Goal: Task Accomplishment & Management: Use online tool/utility

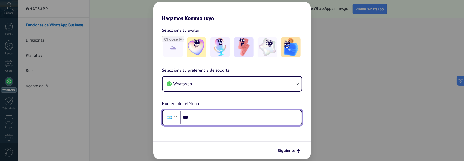
click at [202, 118] on input "***" at bounding box center [241, 118] width 121 height 13
type input "**********"
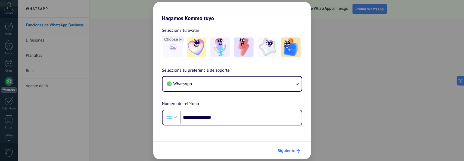
click at [296, 151] on span "Siguiente" at bounding box center [289, 151] width 23 height 4
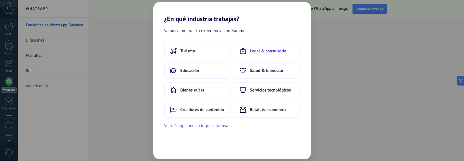
click at [274, 52] on span "Legal & consultoría" at bounding box center [268, 50] width 36 height 5
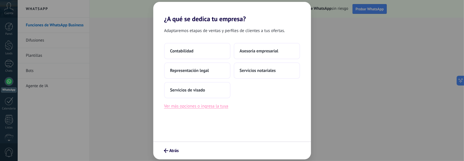
click at [200, 109] on button "Ver más opciones o ingresa la tuya" at bounding box center [196, 106] width 64 height 7
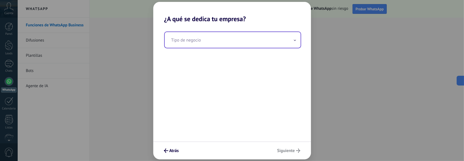
click at [294, 40] on icon at bounding box center [295, 40] width 2 height 1
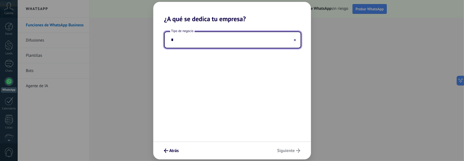
type input "*"
click at [295, 39] on use at bounding box center [295, 40] width 2 height 2
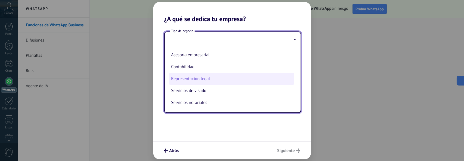
click at [212, 78] on li "Representación legal" at bounding box center [231, 79] width 125 height 12
type input "**********"
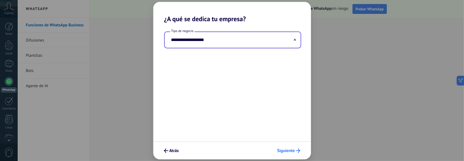
click at [290, 153] on span "Siguiente" at bounding box center [286, 151] width 18 height 4
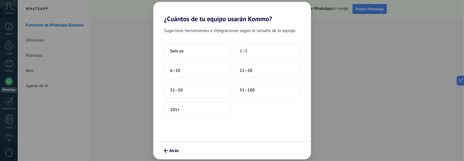
click at [247, 52] on span "2–5" at bounding box center [244, 50] width 8 height 5
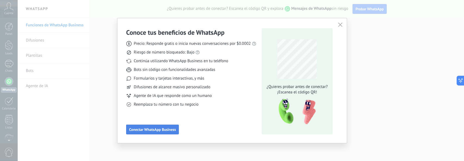
click at [168, 129] on span "Conectar WhatsApp Business" at bounding box center [152, 130] width 47 height 4
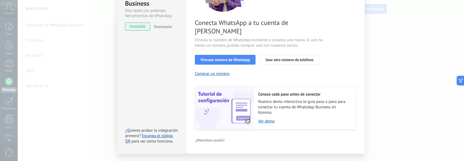
scroll to position [80, 0]
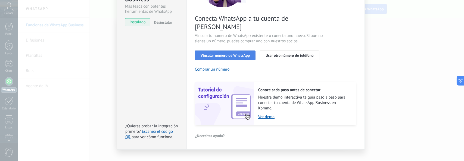
click at [223, 54] on span "Vincular número de WhatsApp" at bounding box center [225, 56] width 49 height 4
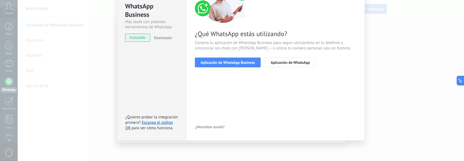
scroll to position [64, 0]
click at [240, 62] on span "Aplicación de WhatsApp Business" at bounding box center [228, 63] width 54 height 4
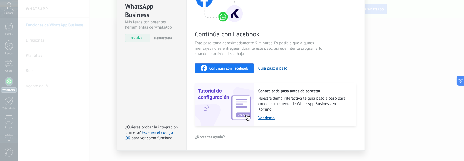
click at [230, 70] on span "Continuar con Facebook" at bounding box center [228, 68] width 39 height 4
click at [225, 68] on span "Continuar con Facebook" at bounding box center [228, 68] width 39 height 4
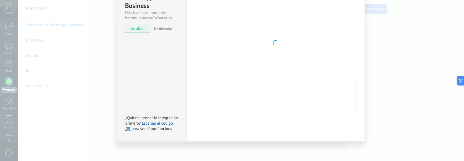
scroll to position [46, 0]
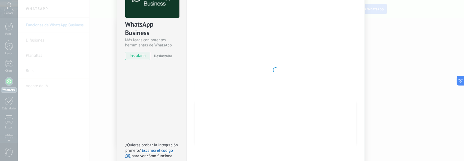
click at [251, 49] on div at bounding box center [276, 70] width 162 height 178
click at [138, 57] on span "instalado" at bounding box center [137, 56] width 25 height 8
click at [144, 99] on div "WhatsApp Business Más leads con potentes herramientas de WhatsApp instalado Des…" at bounding box center [152, 69] width 70 height 197
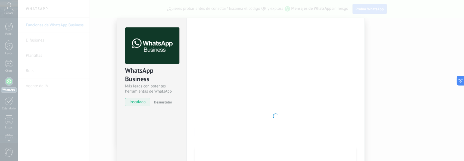
scroll to position [0, 0]
click at [261, 82] on div at bounding box center [276, 116] width 162 height 178
